Goal: Task Accomplishment & Management: Use online tool/utility

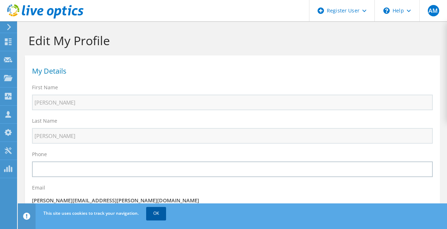
click at [157, 211] on link "OK" at bounding box center [156, 213] width 20 height 13
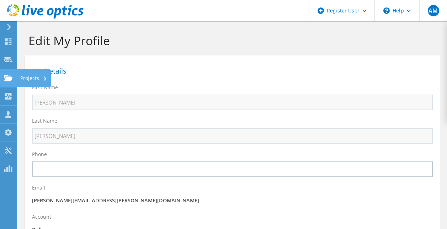
click at [34, 79] on div "Projects" at bounding box center [34, 78] width 34 height 18
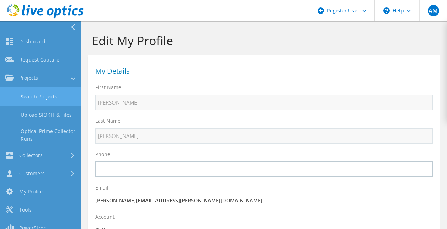
click at [35, 96] on link "Search Projects" at bounding box center [40, 97] width 81 height 18
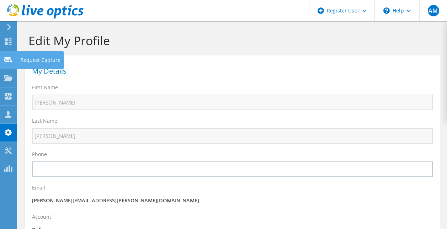
click at [11, 60] on use at bounding box center [8, 59] width 9 height 5
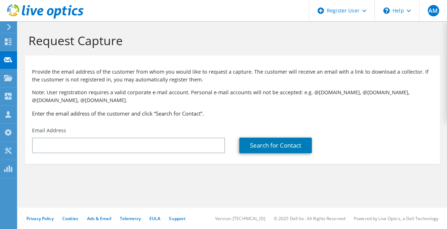
click at [8, 79] on use at bounding box center [8, 78] width 9 height 6
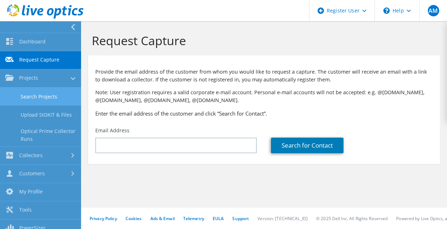
click at [33, 99] on link "Search Projects" at bounding box center [40, 97] width 81 height 18
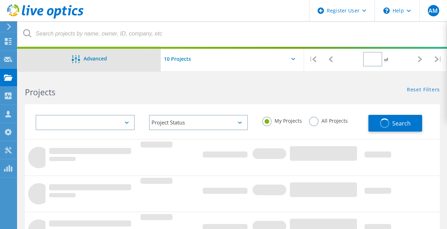
type input "1"
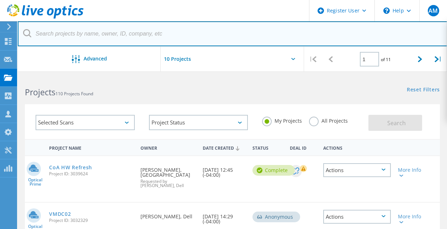
click at [95, 36] on input "text" at bounding box center [233, 33] width 430 height 25
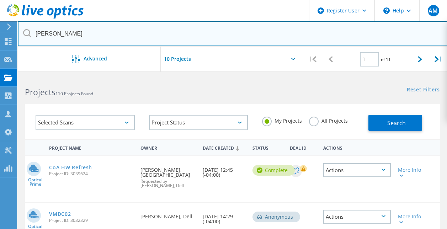
type input "joe simmons"
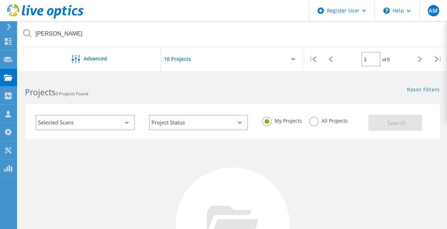
click at [178, 59] on input "text" at bounding box center [196, 59] width 71 height 25
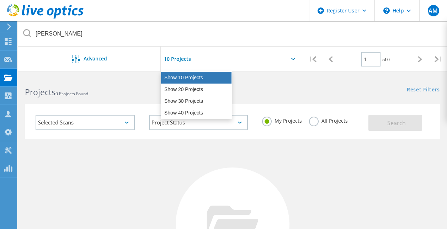
click at [178, 77] on div "Show 10 Projects" at bounding box center [196, 78] width 70 height 12
type input "Show 10 Projects"
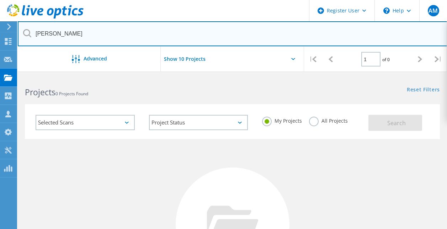
click at [39, 32] on input "joe simmons" at bounding box center [233, 33] width 430 height 25
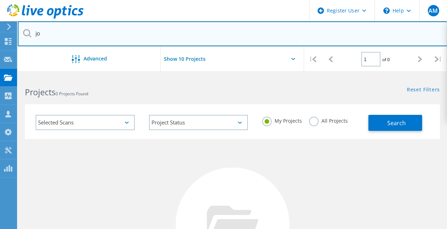
type input "j"
paste input "Joe Simmons <jsimmons@dover.de.us>"
click at [74, 31] on input "Joe Simmons <jsimmons@dover.de.us" at bounding box center [233, 33] width 430 height 25
type input "jsimmons@dover.de.us"
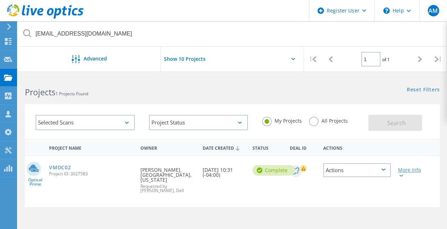
click at [401, 174] on div at bounding box center [400, 175] width 5 height 4
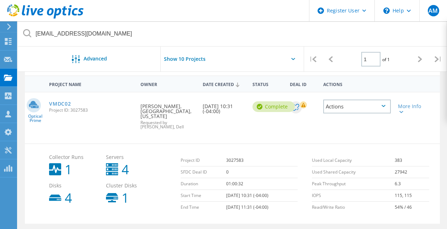
scroll to position [82, 0]
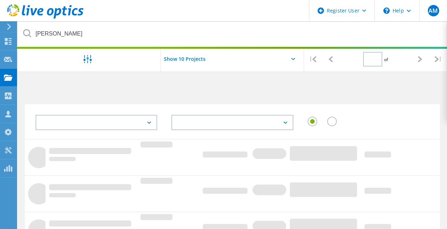
type input "1"
